Goal: Navigation & Orientation: Find specific page/section

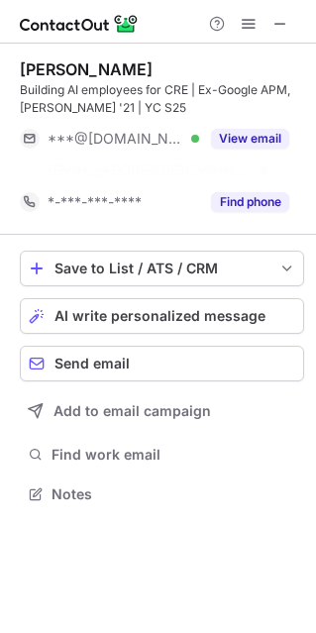
scroll to position [10, 10]
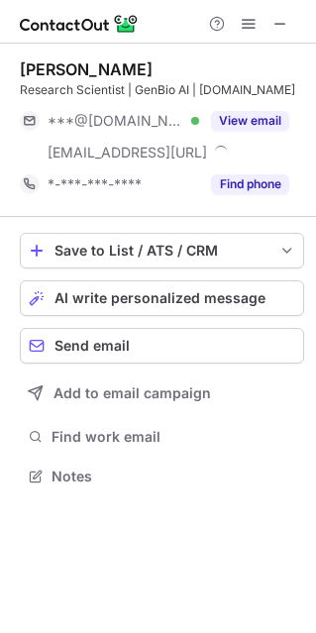
scroll to position [479, 315]
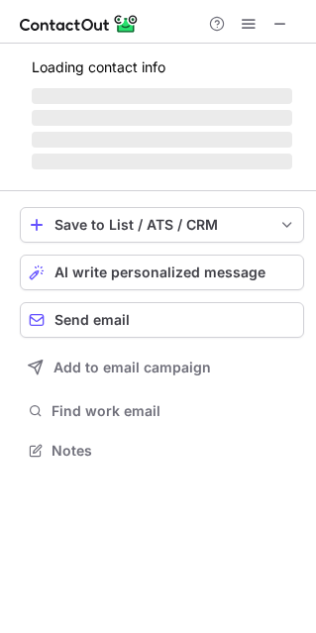
scroll to position [476, 315]
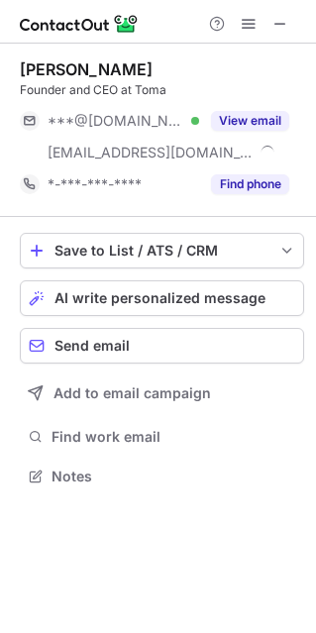
scroll to position [462, 315]
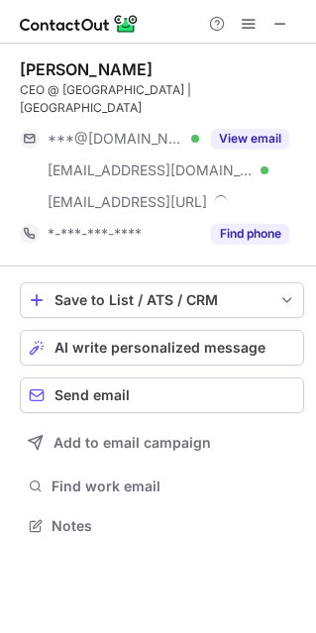
scroll to position [493, 315]
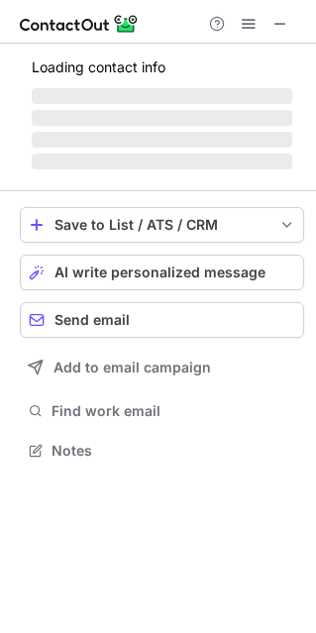
scroll to position [448, 315]
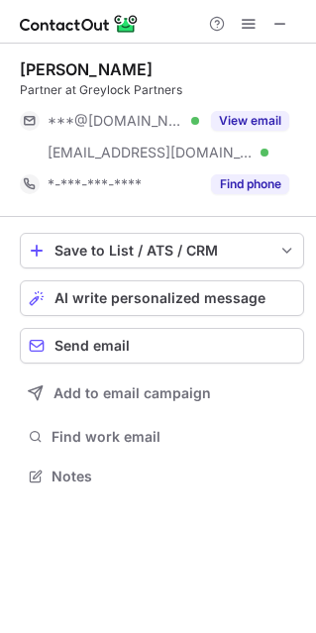
scroll to position [462, 315]
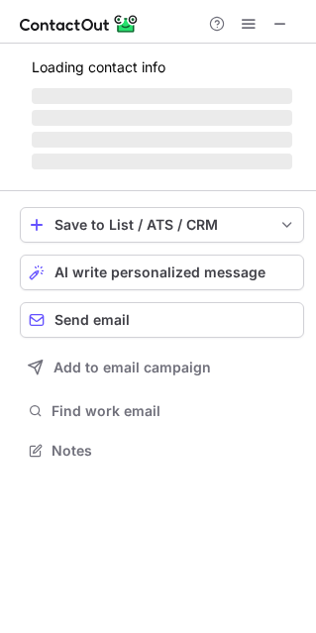
scroll to position [10, 10]
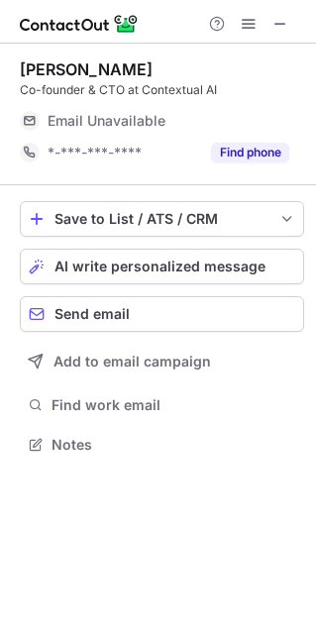
scroll to position [10, 10]
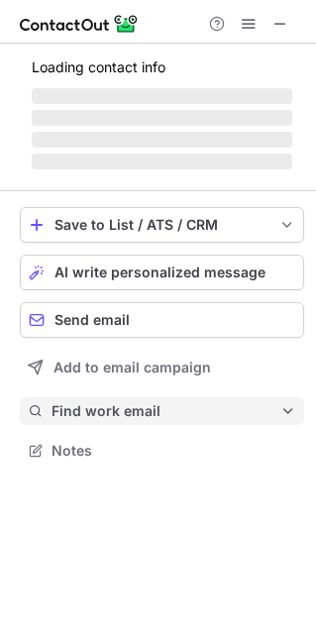
scroll to position [479, 315]
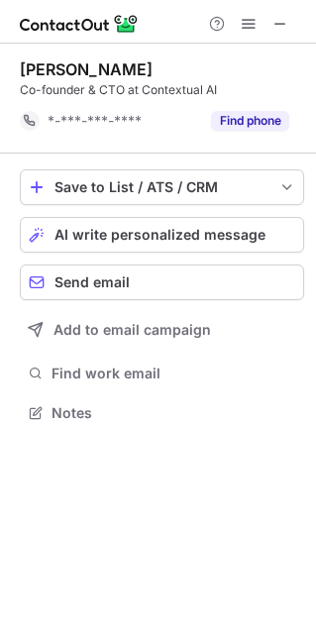
scroll to position [10, 10]
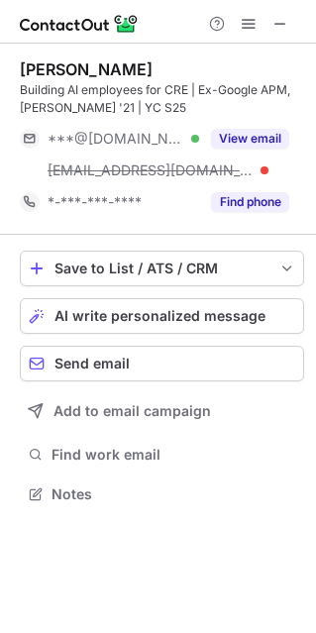
scroll to position [479, 315]
